Goal: Communication & Community: Connect with others

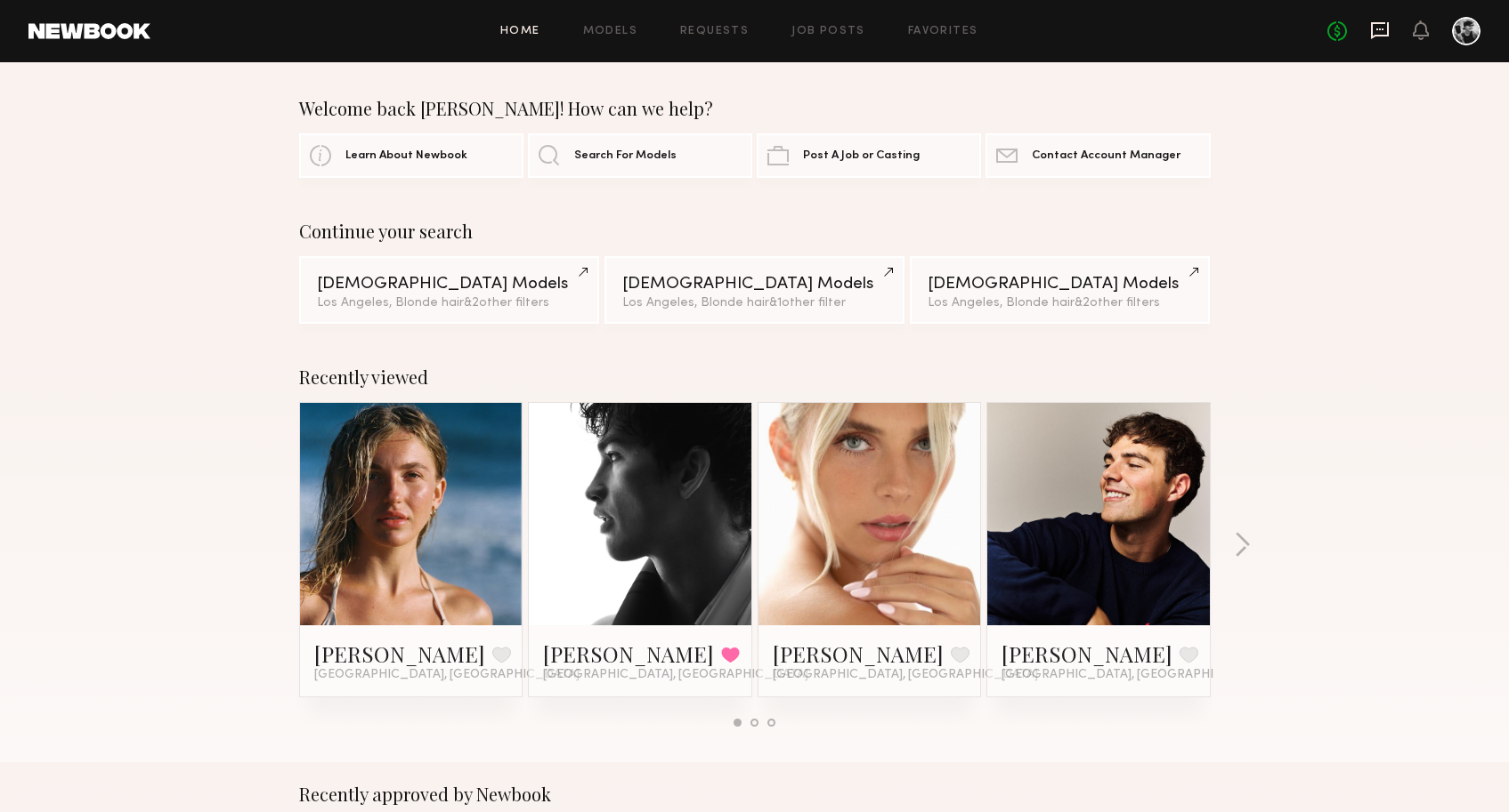
click at [1381, 26] on icon at bounding box center [1379, 29] width 19 height 19
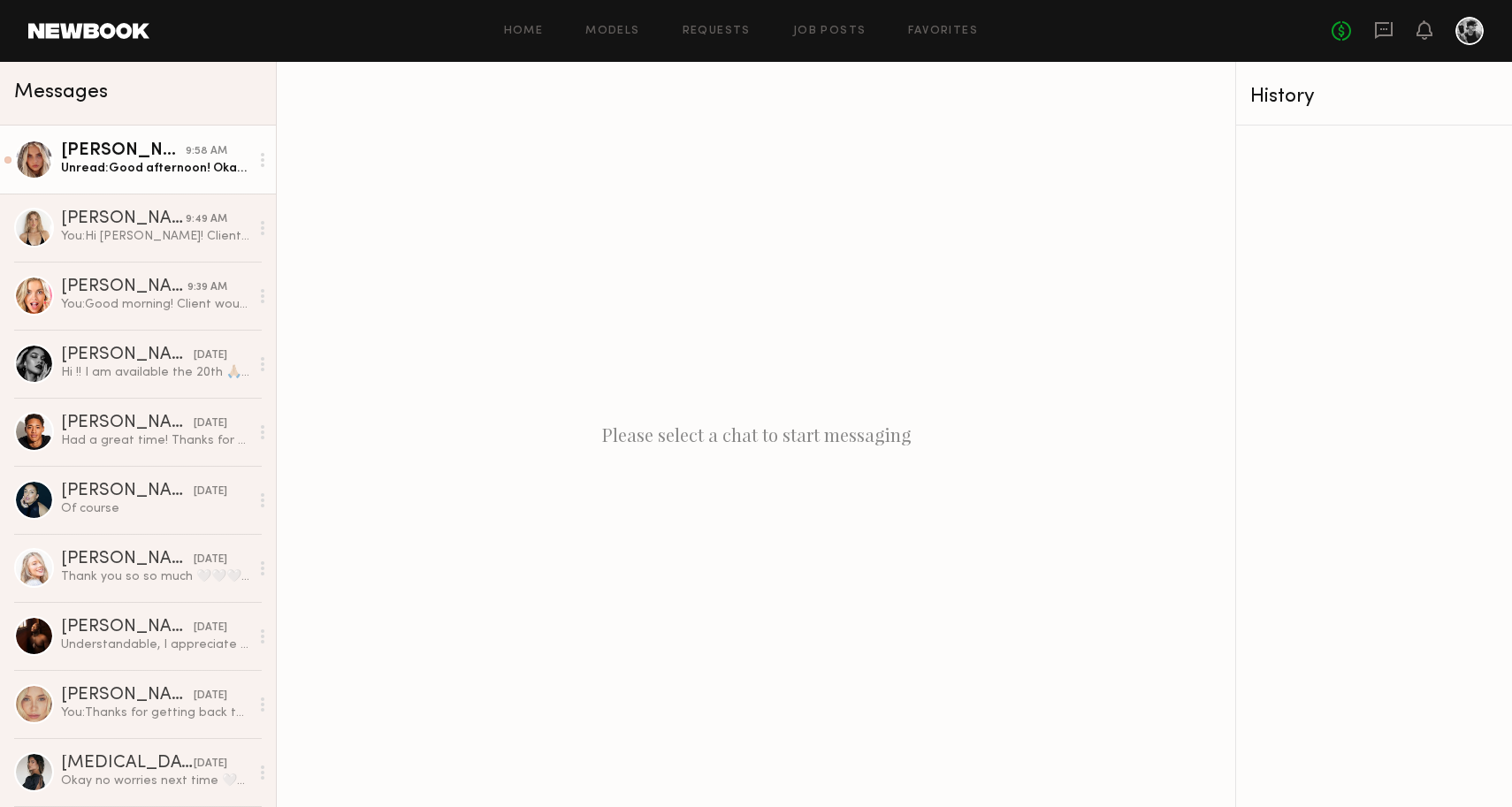
click at [107, 159] on div "[PERSON_NAME]" at bounding box center [123, 151] width 125 height 17
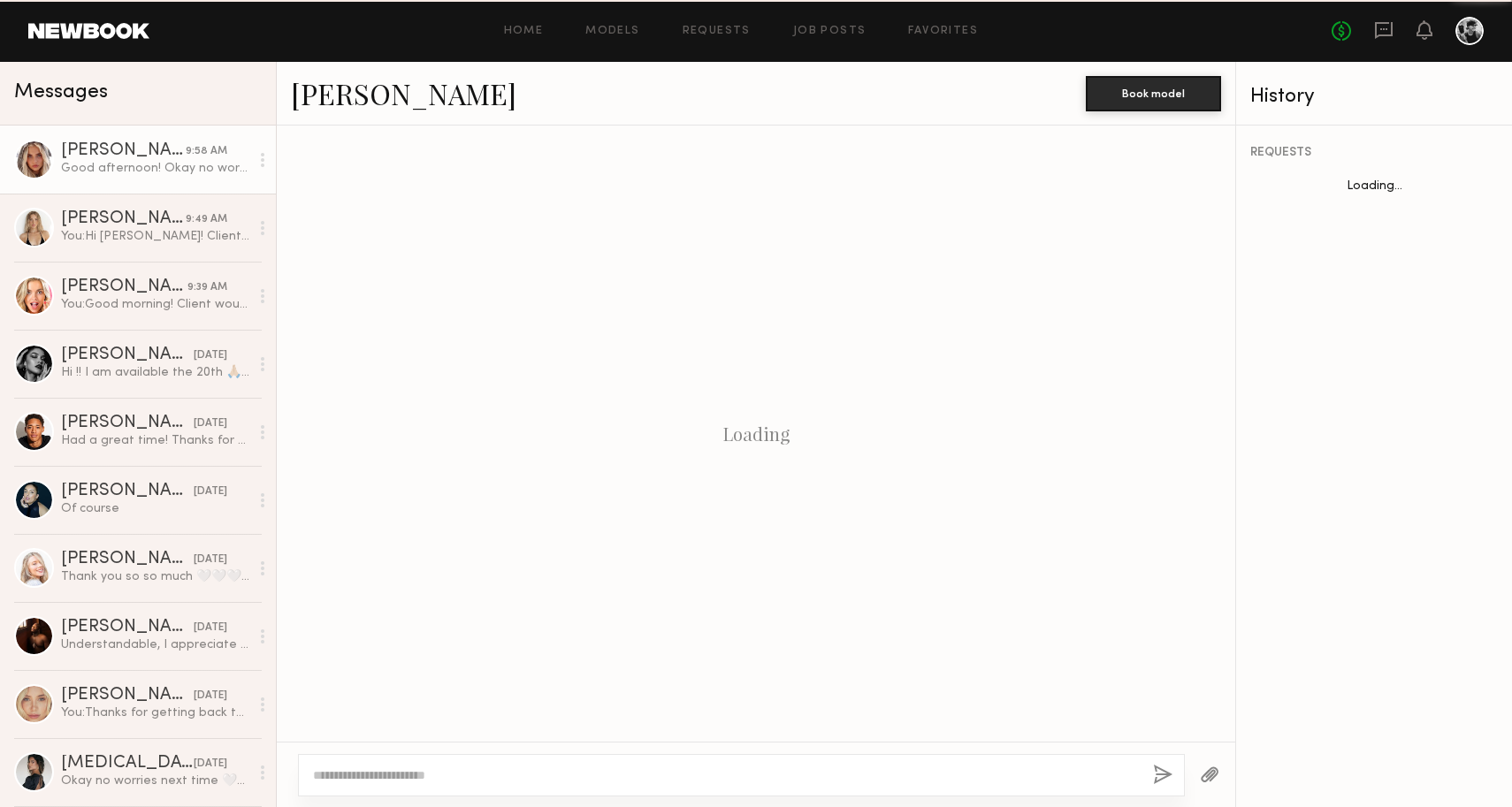
scroll to position [928, 0]
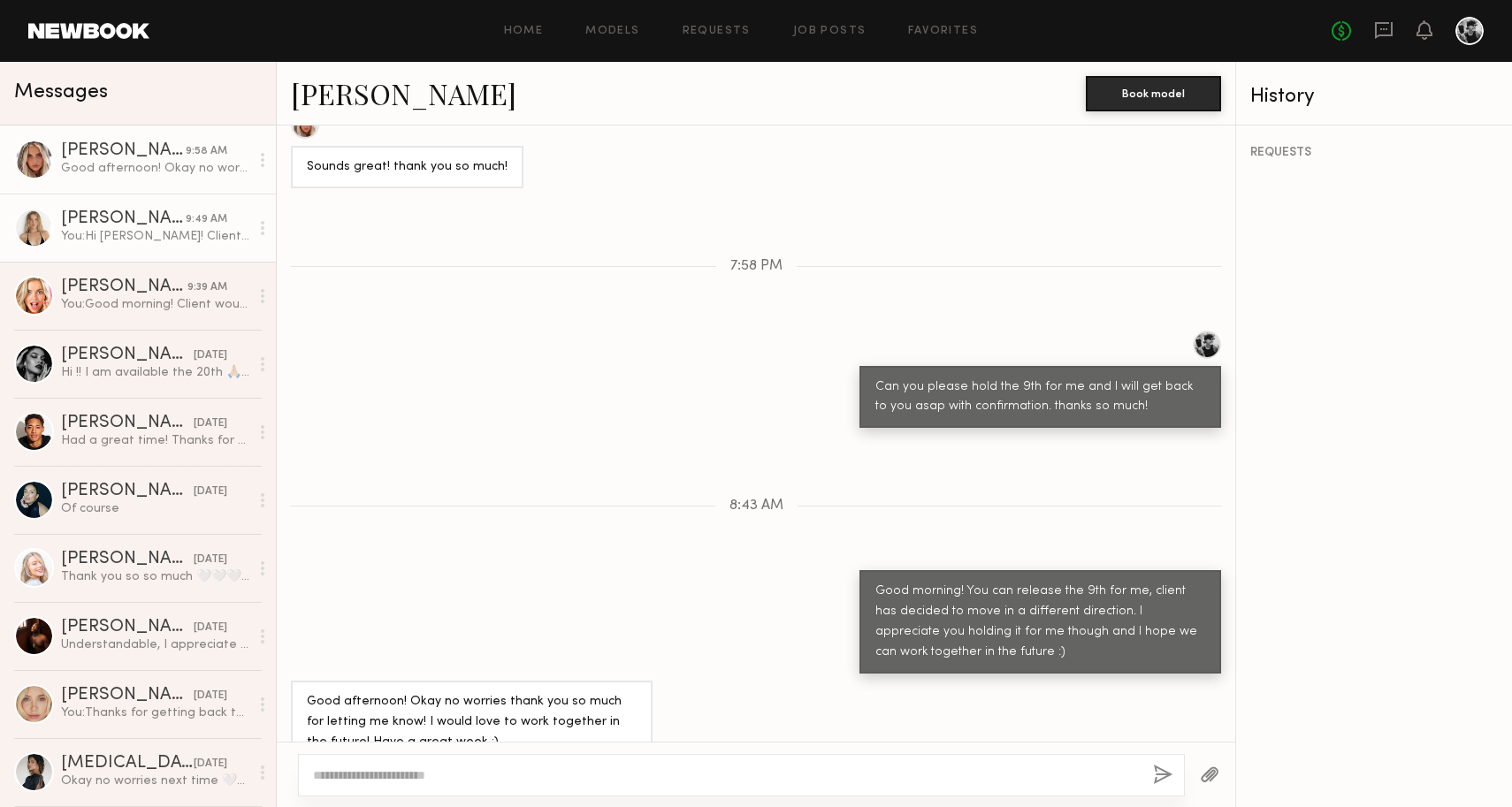
click at [125, 229] on div "You: Hi [PERSON_NAME]! Client would love to book you for a half day on the 25th…" at bounding box center [155, 237] width 188 height 16
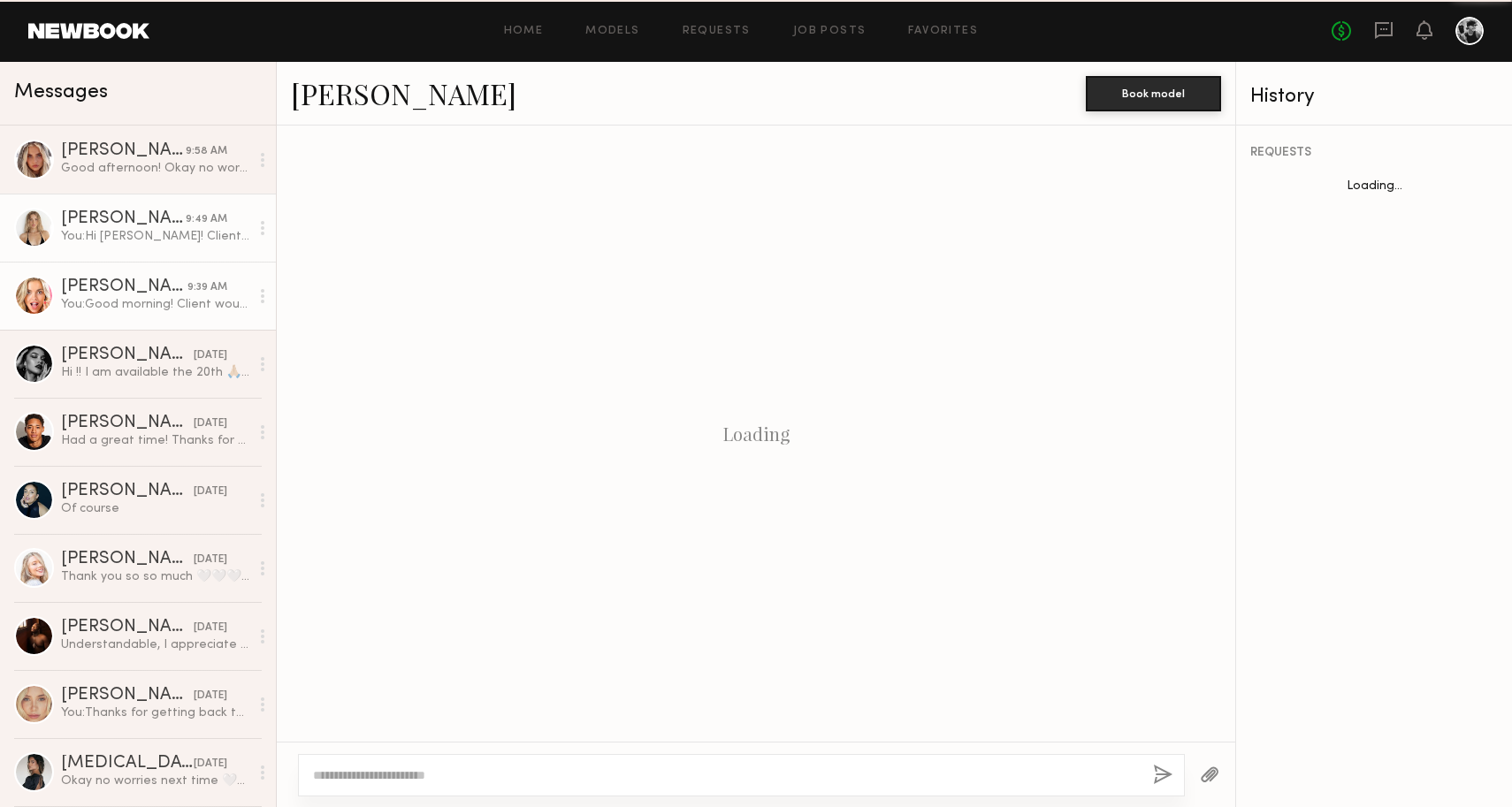
scroll to position [1003, 0]
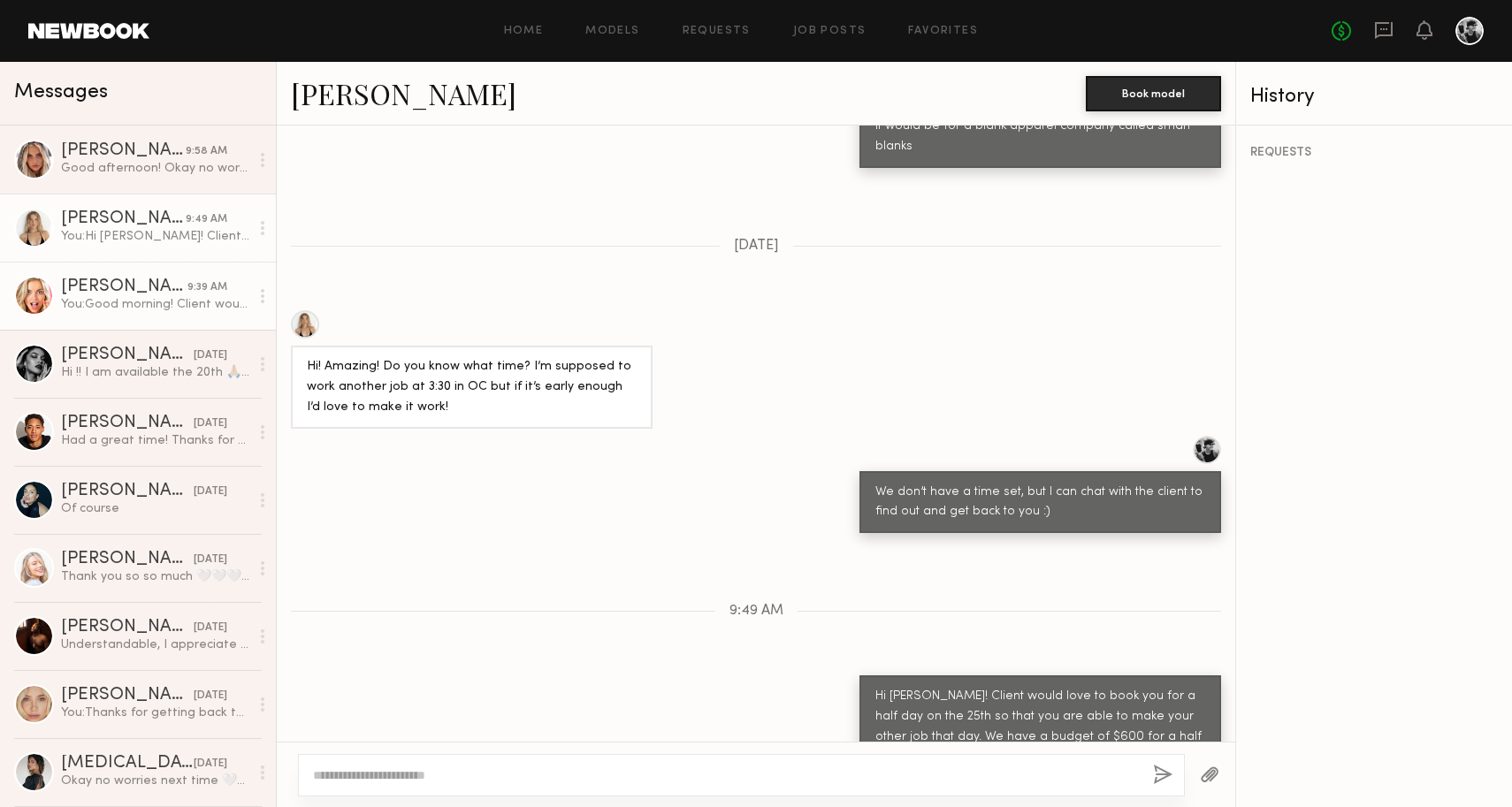
click at [167, 281] on div "[PERSON_NAME]" at bounding box center [124, 287] width 126 height 17
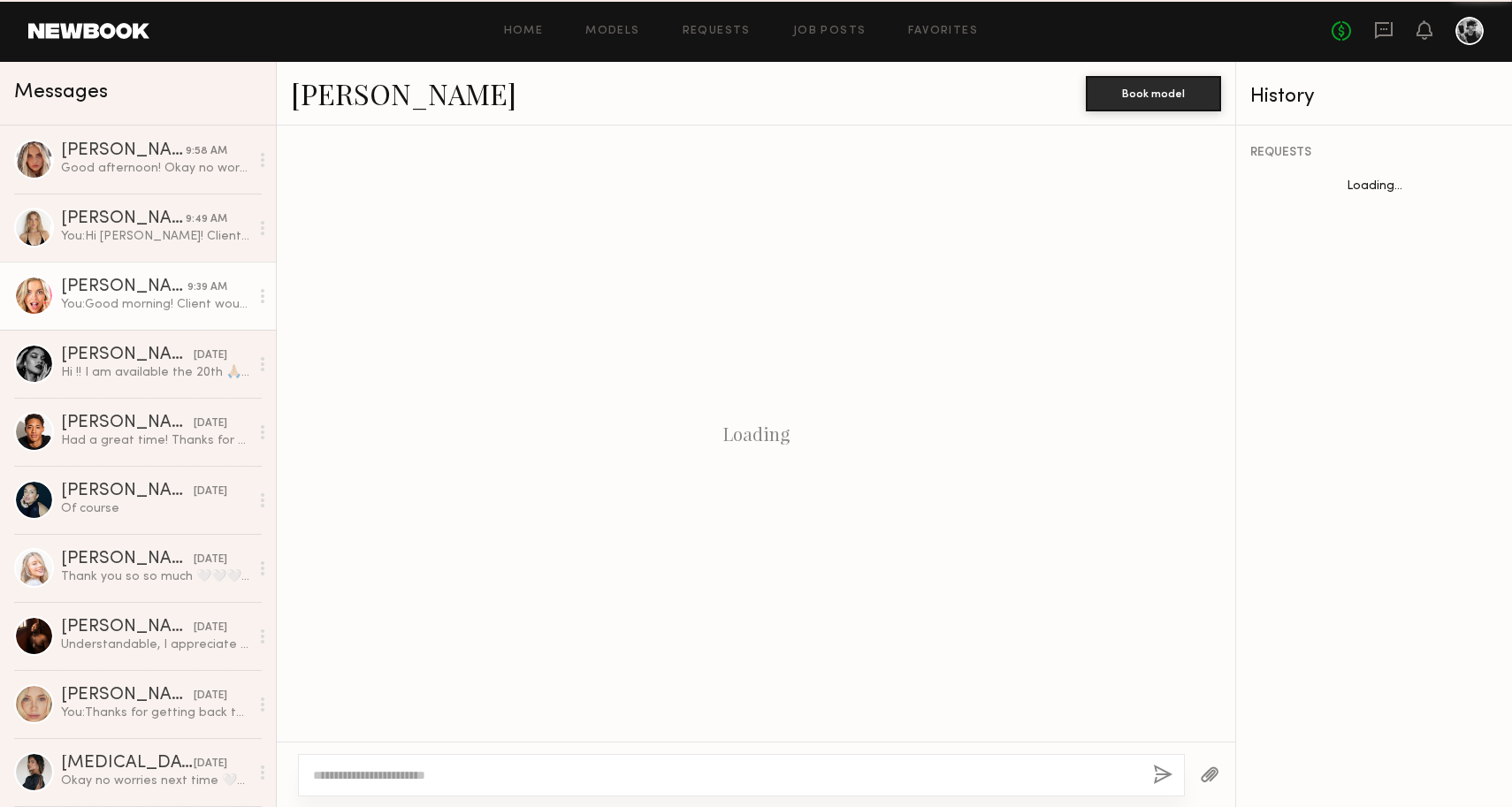
scroll to position [1031, 0]
